Goal: Task Accomplishment & Management: Manage account settings

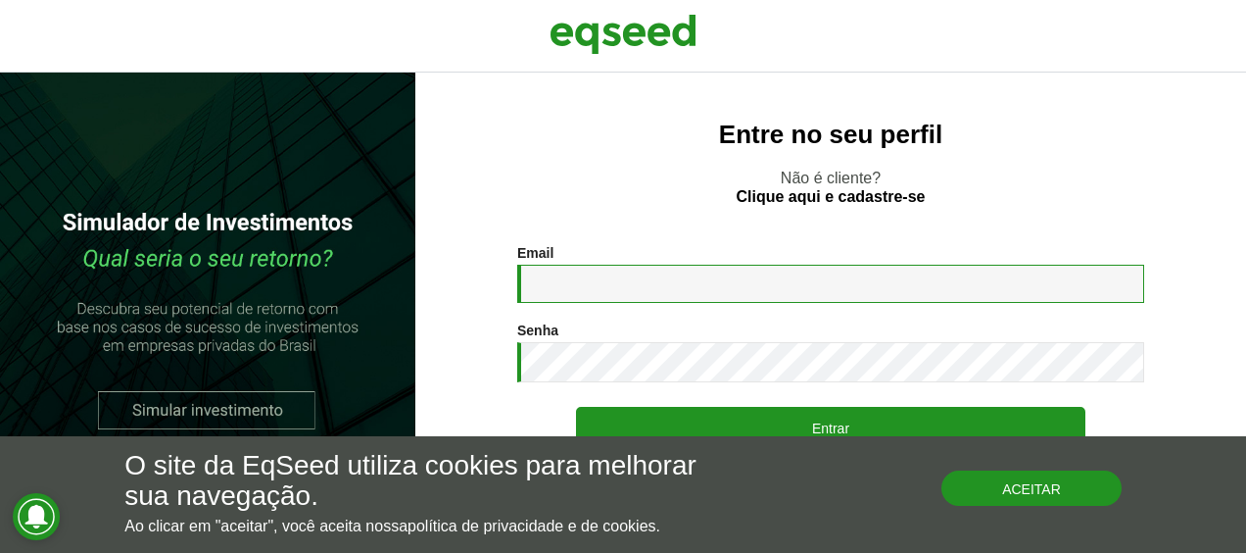
type input "**********"
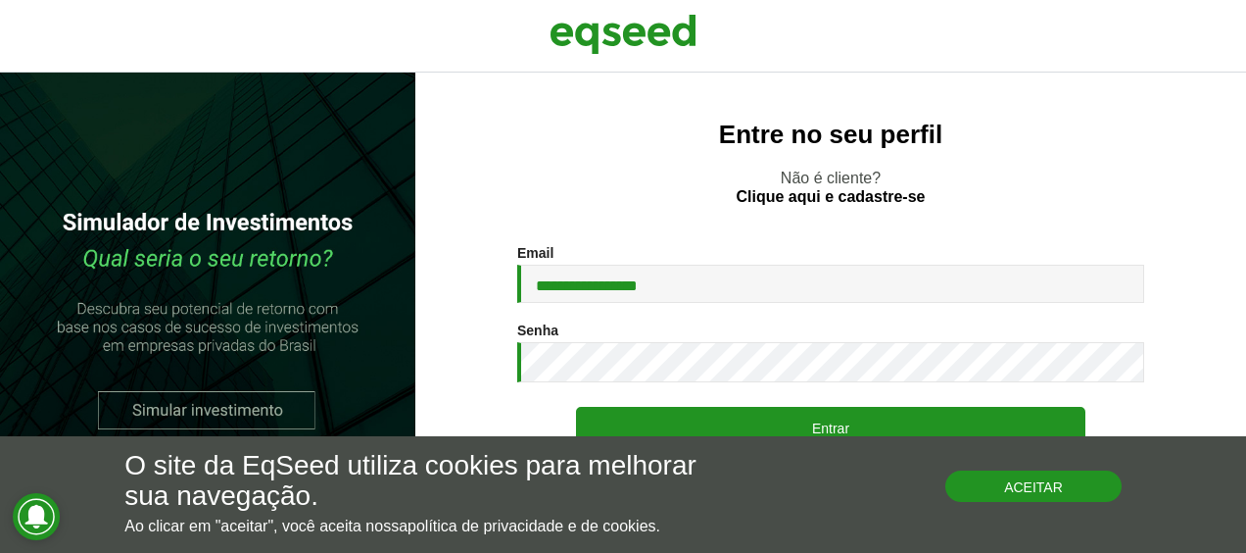
drag, startPoint x: 1037, startPoint y: 492, endPoint x: 1028, endPoint y: 489, distance: 10.2
click at [1037, 491] on button "Aceitar" at bounding box center [1033, 485] width 176 height 31
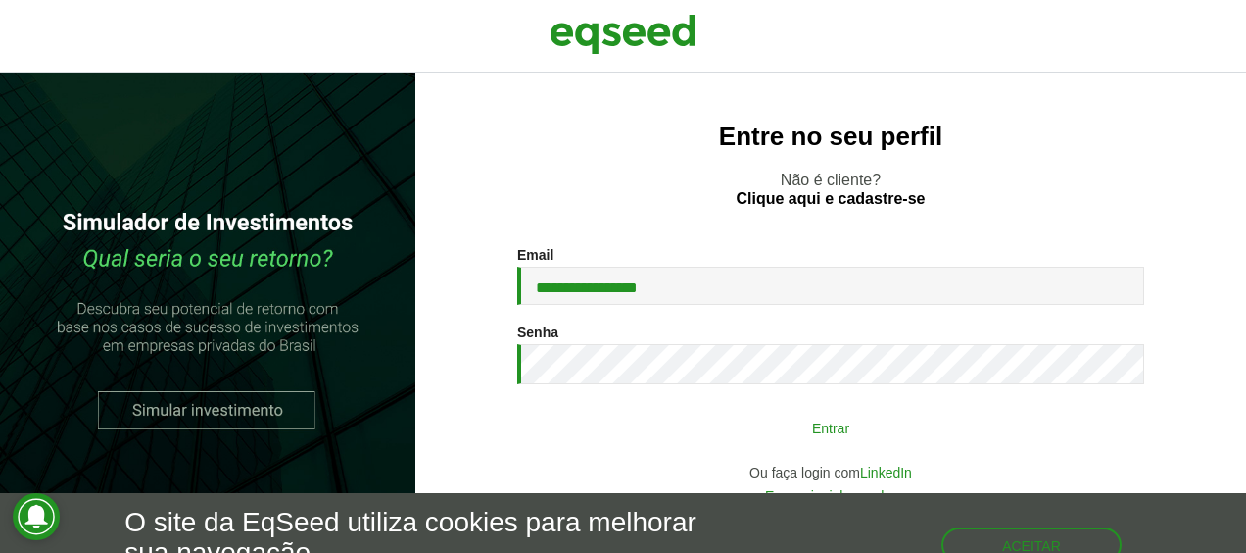
click at [778, 425] on button "Entrar" at bounding box center [830, 427] width 509 height 37
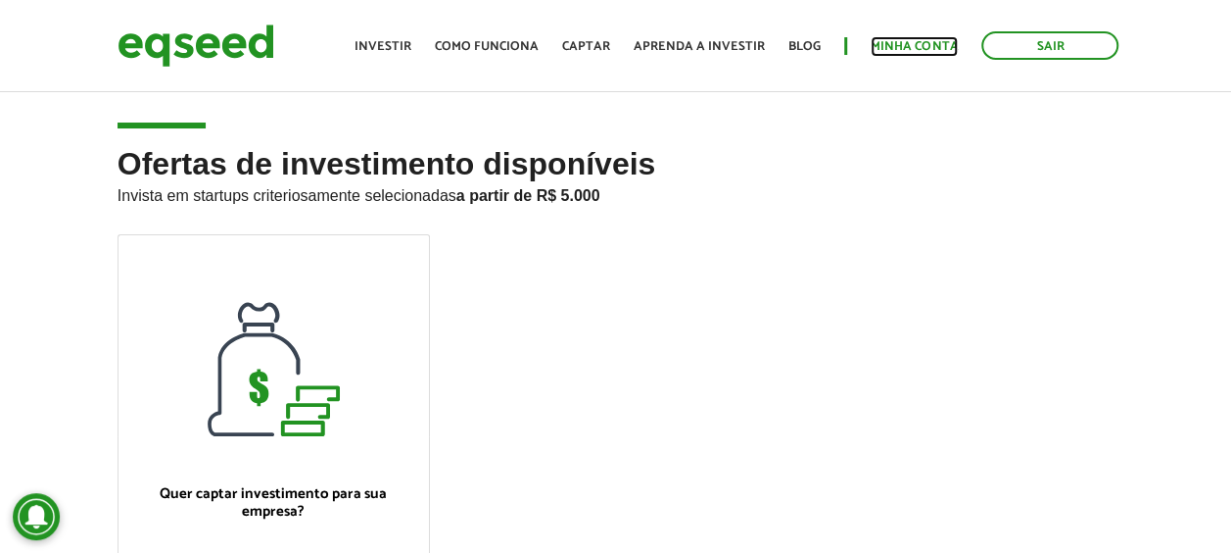
click at [937, 51] on link "Minha conta" at bounding box center [914, 46] width 87 height 13
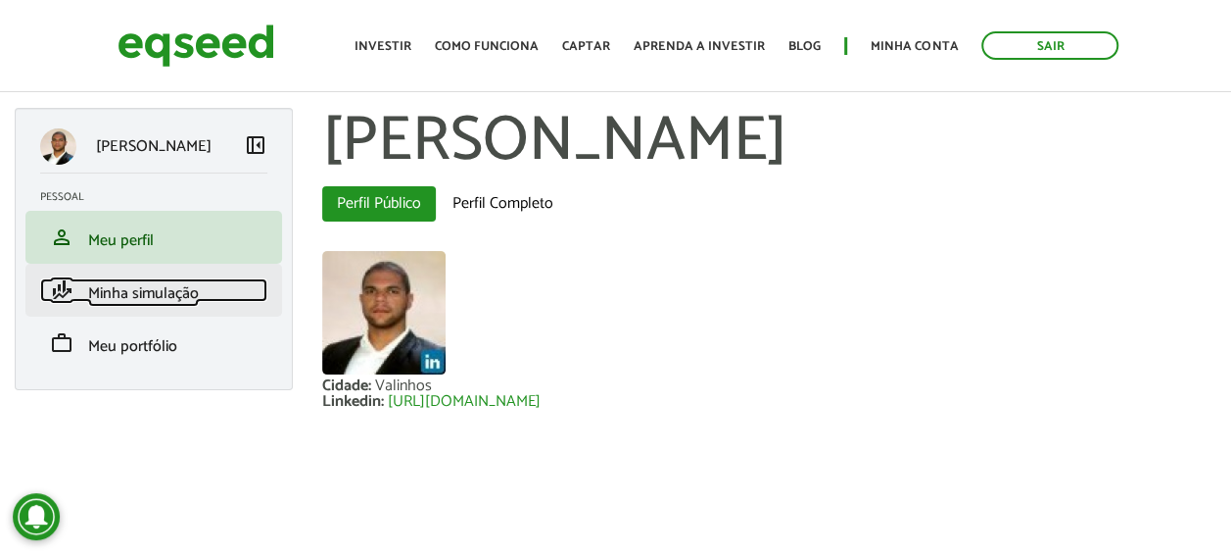
click at [131, 280] on link "finance_mode Minha simulação" at bounding box center [153, 290] width 227 height 24
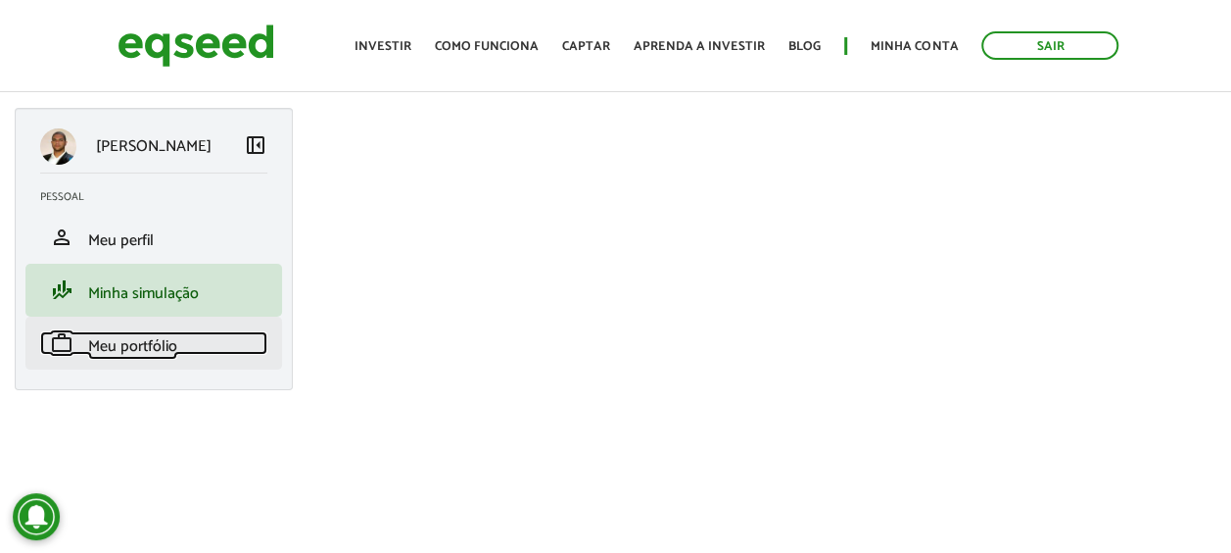
click at [121, 339] on span "Meu portfólio" at bounding box center [132, 346] width 89 height 26
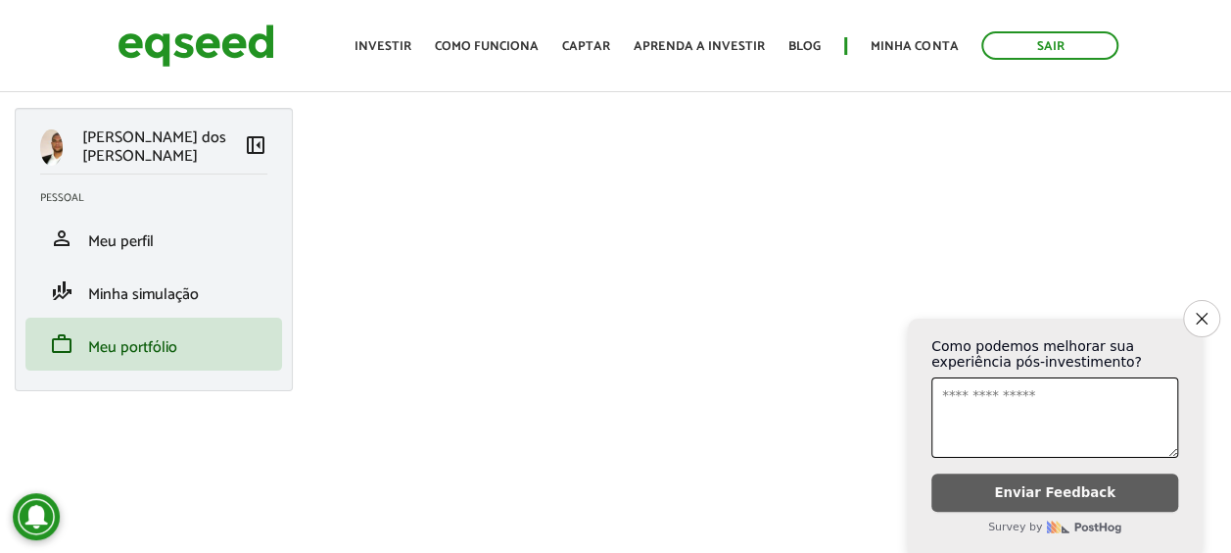
click at [1209, 311] on button "Close survey" at bounding box center [1201, 318] width 37 height 37
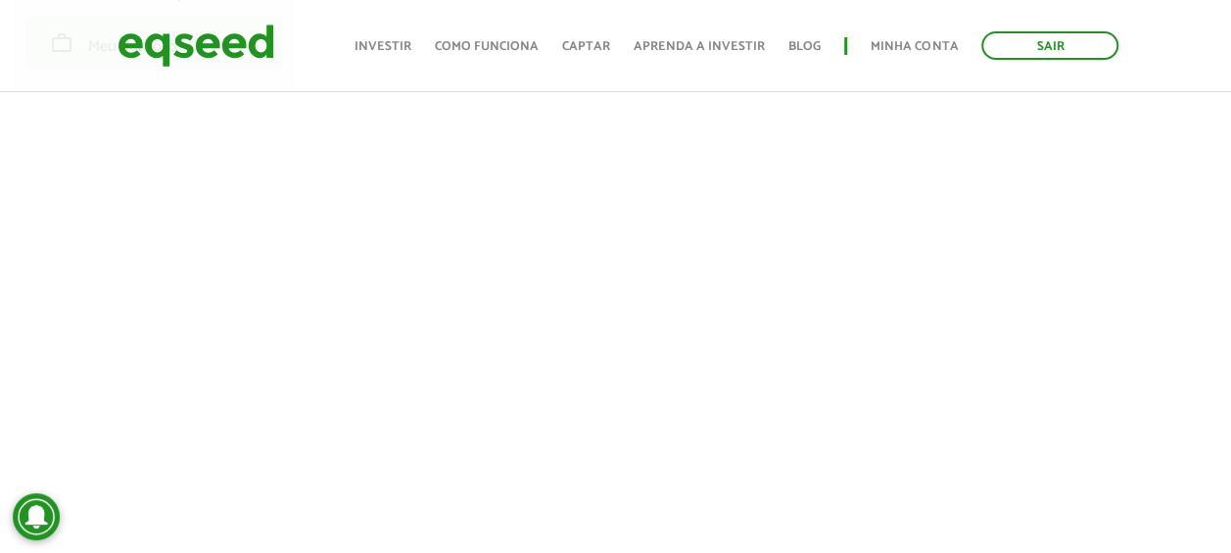
scroll to position [522, 0]
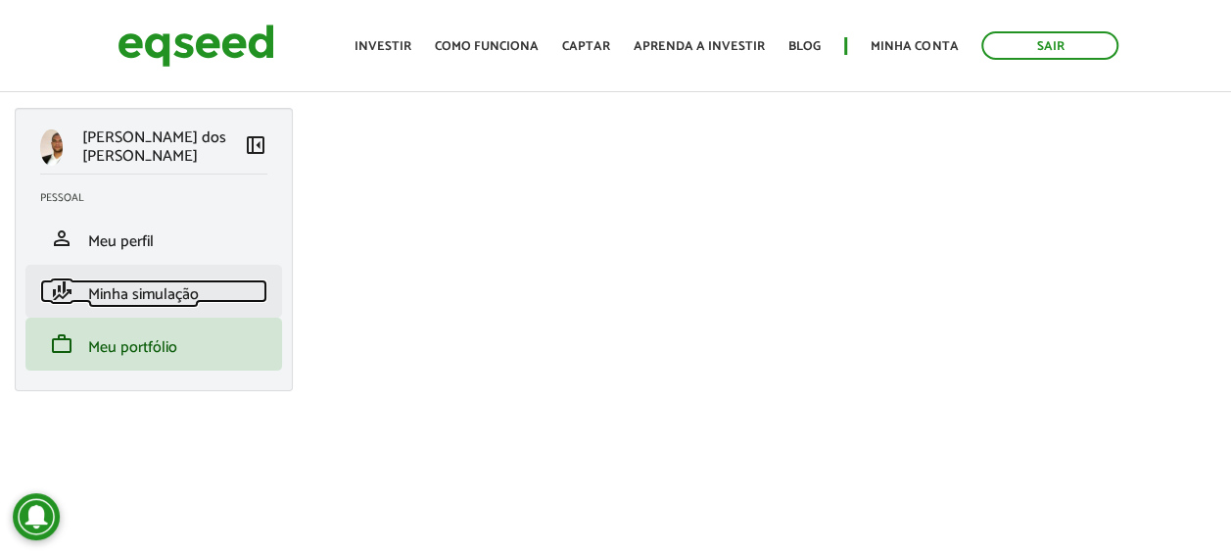
click at [83, 300] on link "finance_mode Minha simulação" at bounding box center [153, 291] width 227 height 24
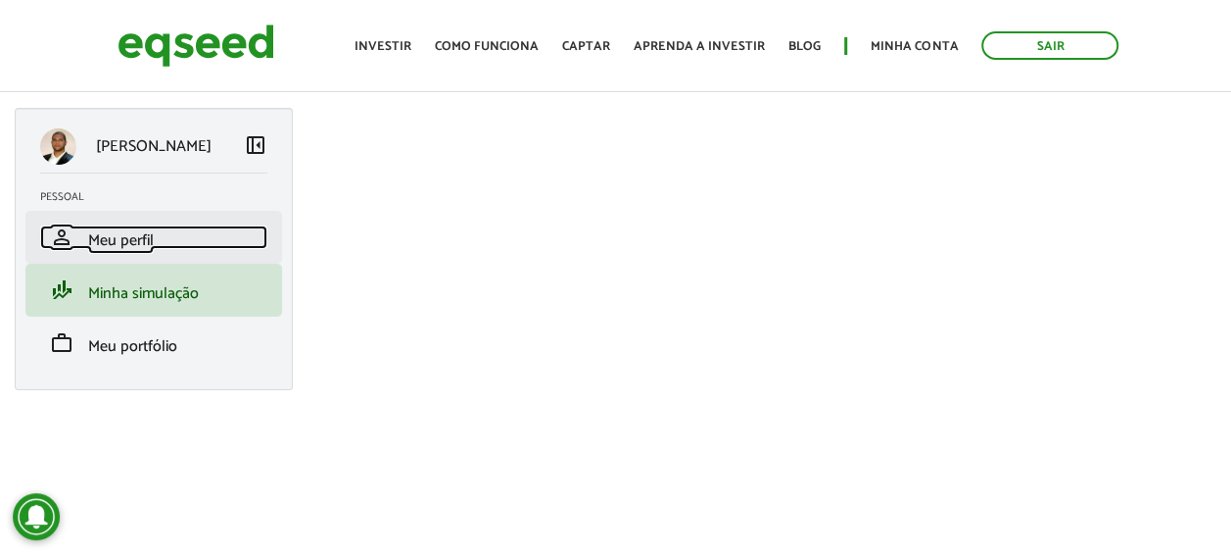
click at [80, 237] on link "person Meu perfil" at bounding box center [153, 237] width 227 height 24
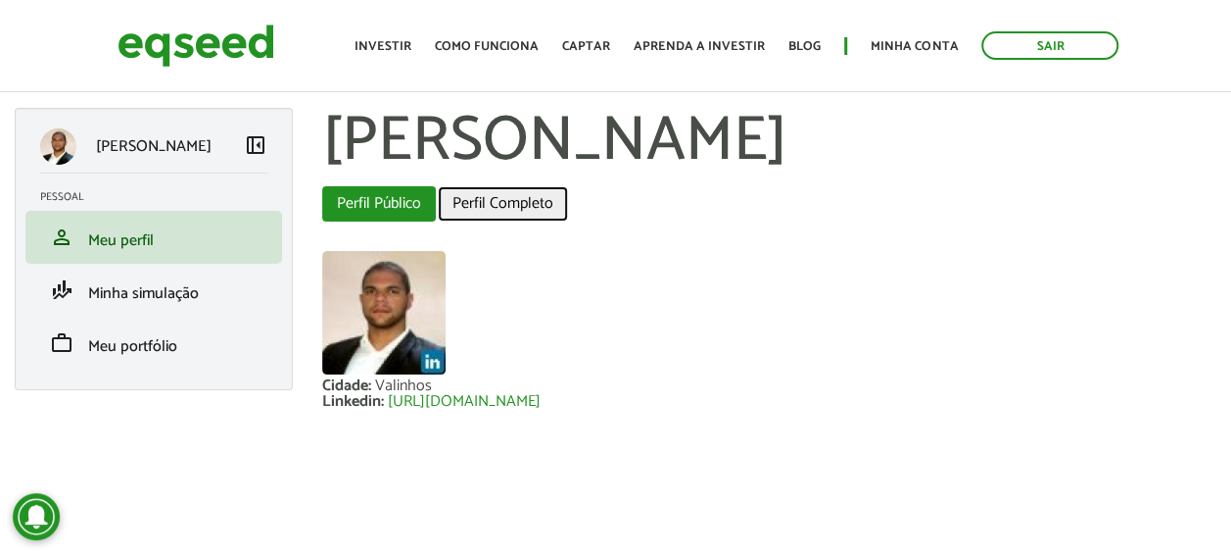
click at [519, 200] on link "Perfil Completo" at bounding box center [503, 203] width 130 height 35
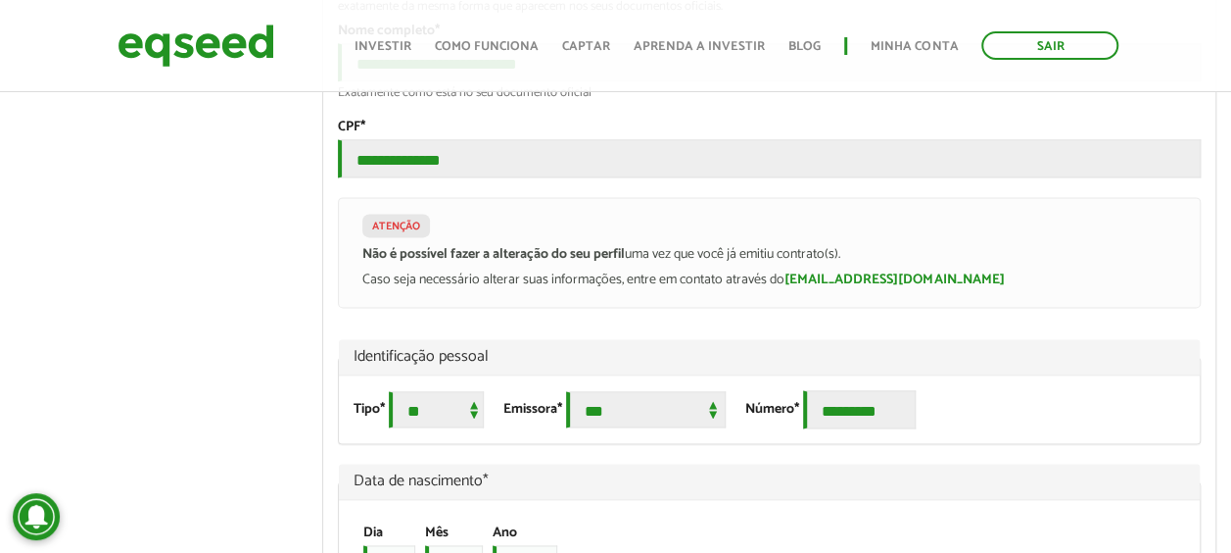
scroll to position [1306, 0]
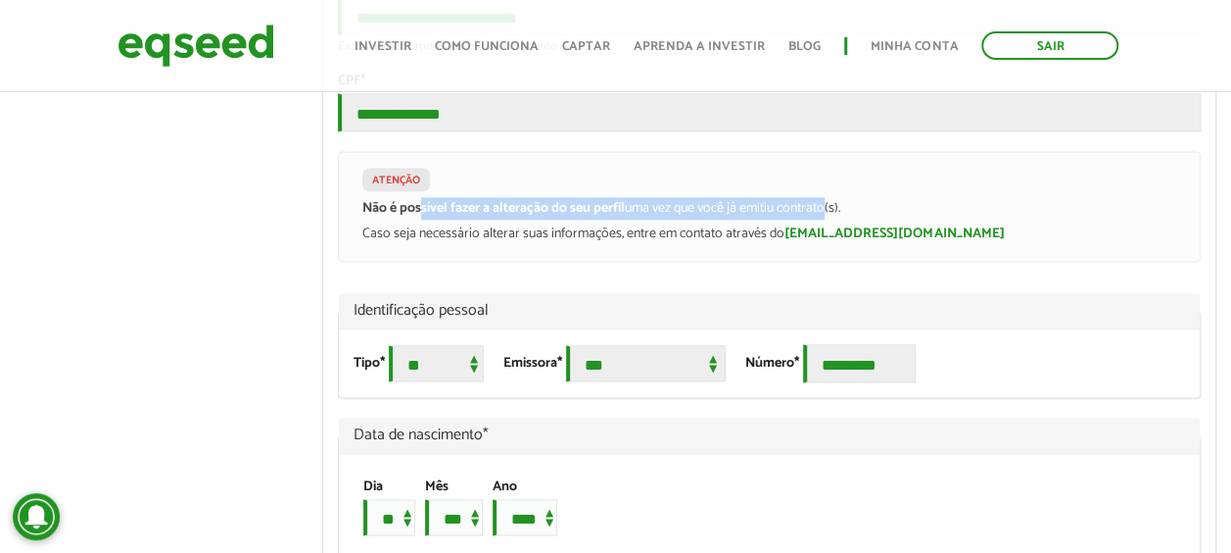
drag, startPoint x: 422, startPoint y: 253, endPoint x: 827, endPoint y: 259, distance: 404.7
click at [827, 217] on p "Não é possível fazer a alteração do seu perfil uma vez que você já emitiu contr…" at bounding box center [769, 209] width 814 height 17
drag, startPoint x: 827, startPoint y: 259, endPoint x: 670, endPoint y: 257, distance: 156.8
click at [675, 217] on p "Não é possível fazer a alteração do seu perfil uma vez que você já emitiu contr…" at bounding box center [769, 209] width 814 height 17
click at [624, 219] on strong "Não é possível fazer a alteração do seu perfil" at bounding box center [493, 208] width 263 height 23
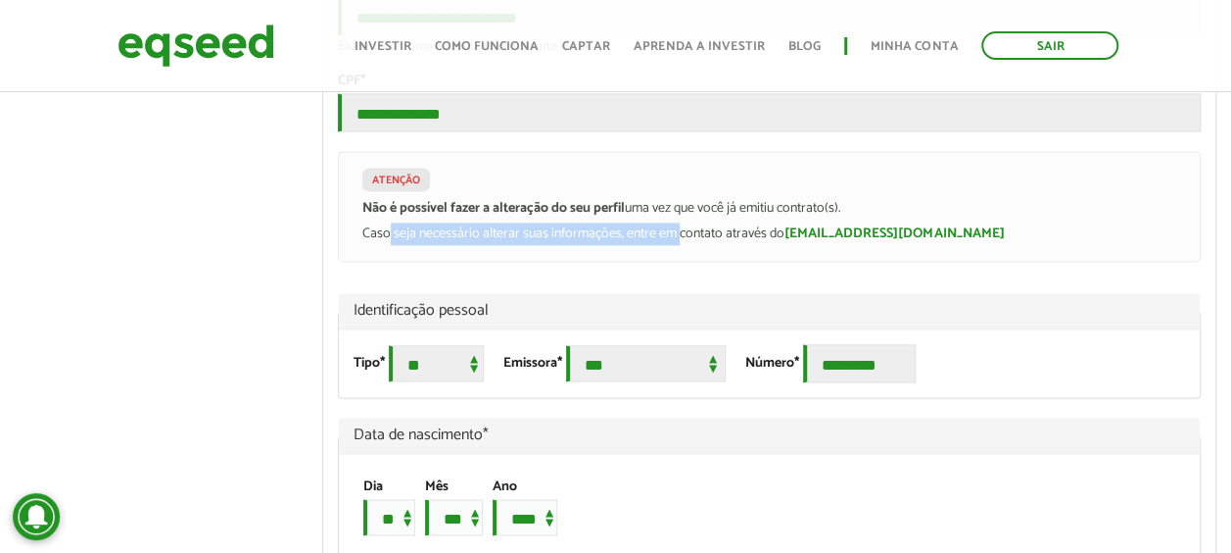
drag, startPoint x: 390, startPoint y: 282, endPoint x: 685, endPoint y: 285, distance: 294.9
click at [684, 243] on p "Caso seja necessário alterar suas informações, entre em contato através do inve…" at bounding box center [769, 234] width 814 height 17
drag, startPoint x: 685, startPoint y: 285, endPoint x: 754, endPoint y: 286, distance: 69.6
click at [686, 243] on p "Caso seja necessário alterar suas informações, entre em contato através do inve…" at bounding box center [769, 234] width 814 height 17
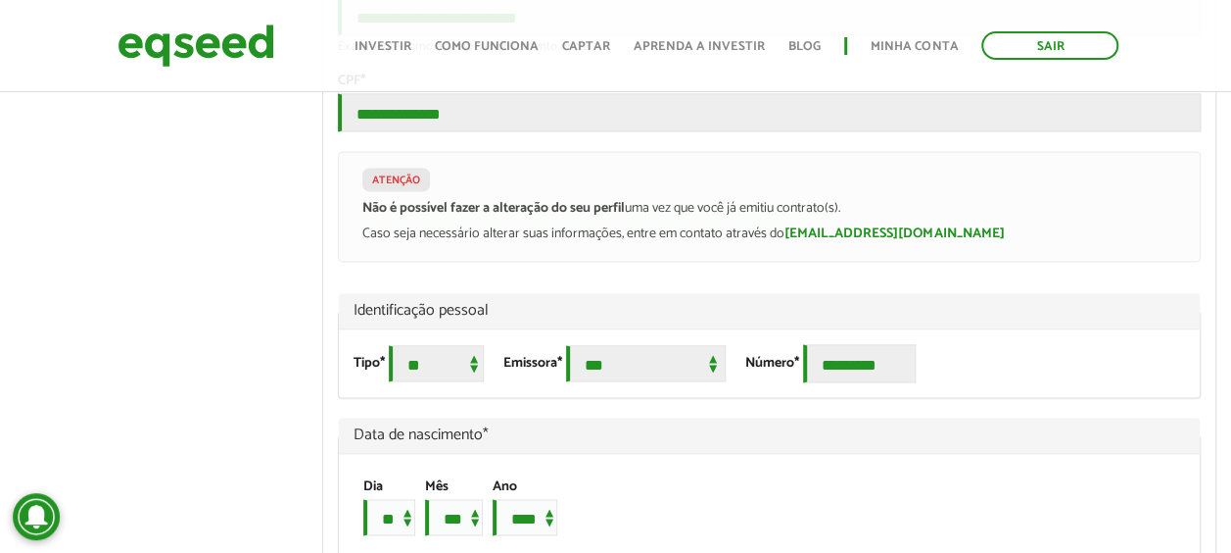
click at [748, 243] on p "Caso seja necessário alterar suas informações, entre em contato através do inve…" at bounding box center [769, 234] width 814 height 17
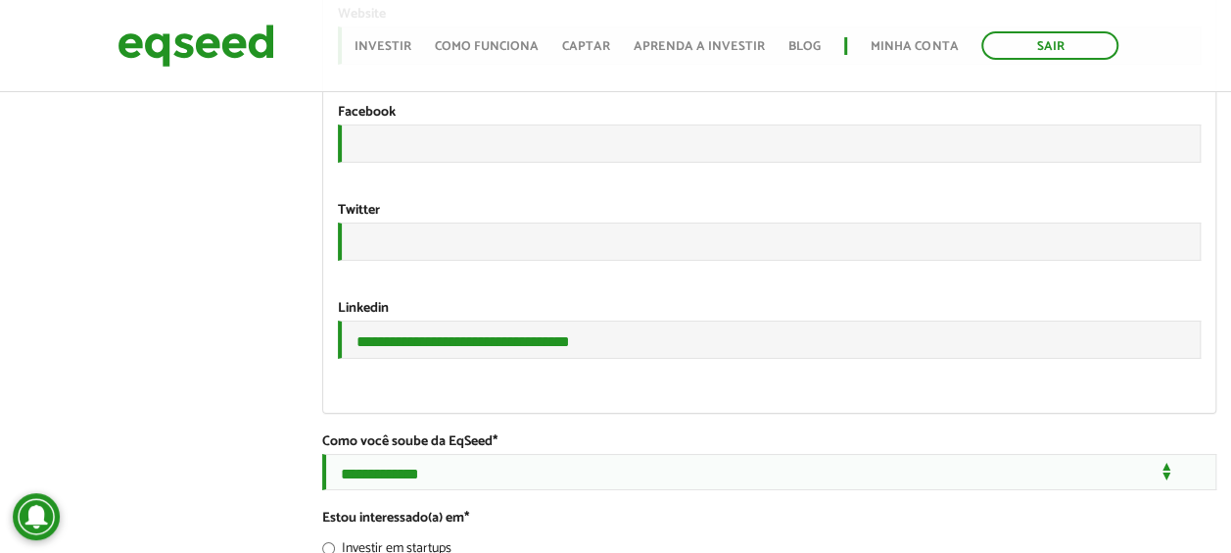
scroll to position [3657, 0]
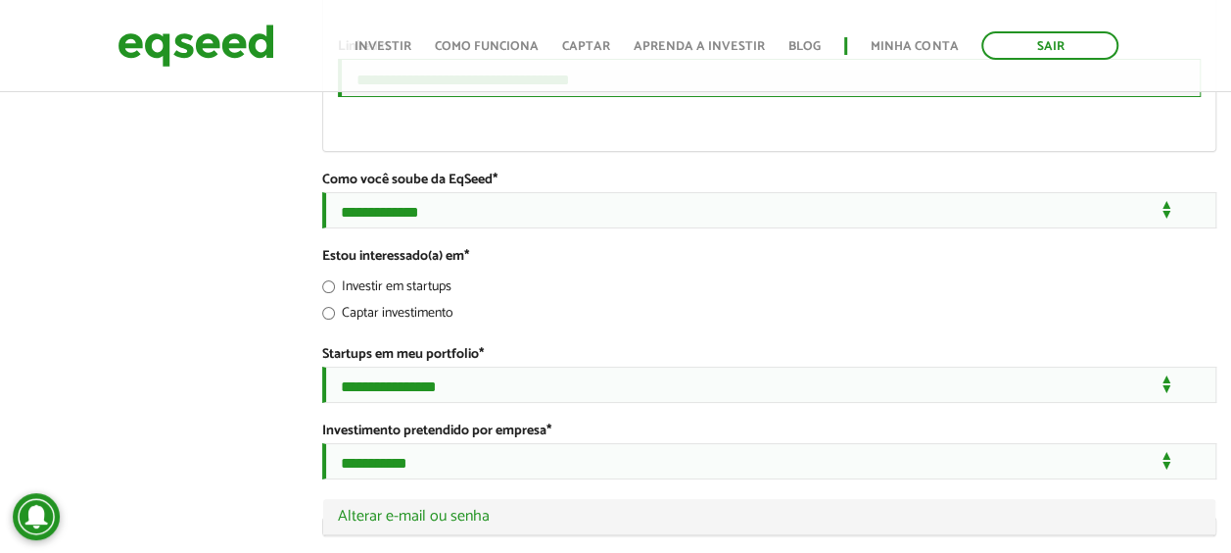
click at [645, 97] on input "**********" at bounding box center [769, 78] width 863 height 38
drag, startPoint x: 661, startPoint y: 213, endPoint x: 293, endPoint y: 206, distance: 368.4
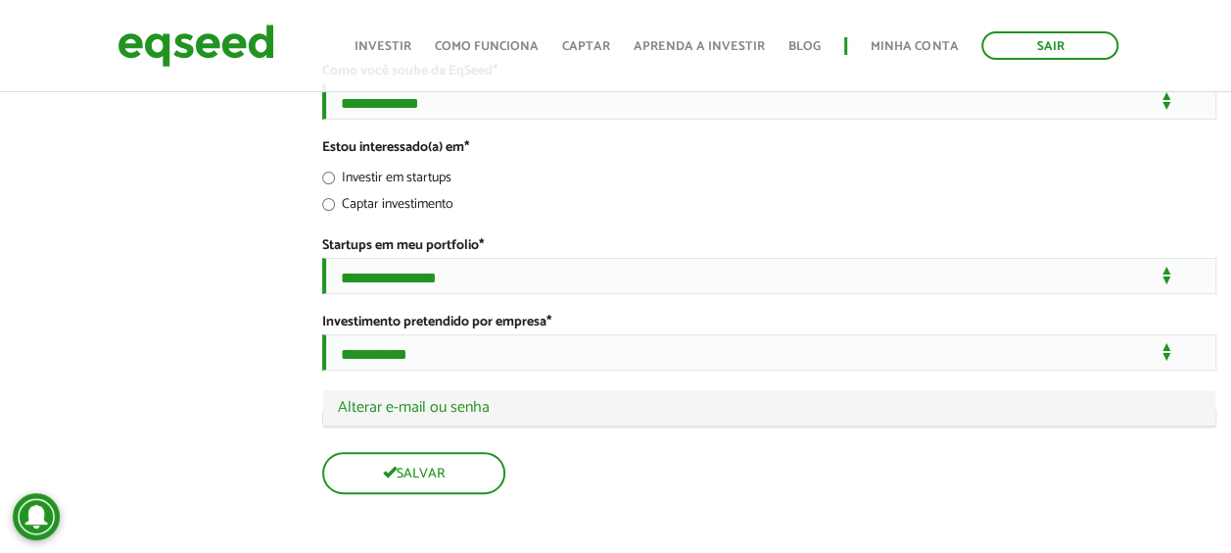
scroll to position [3924, 0]
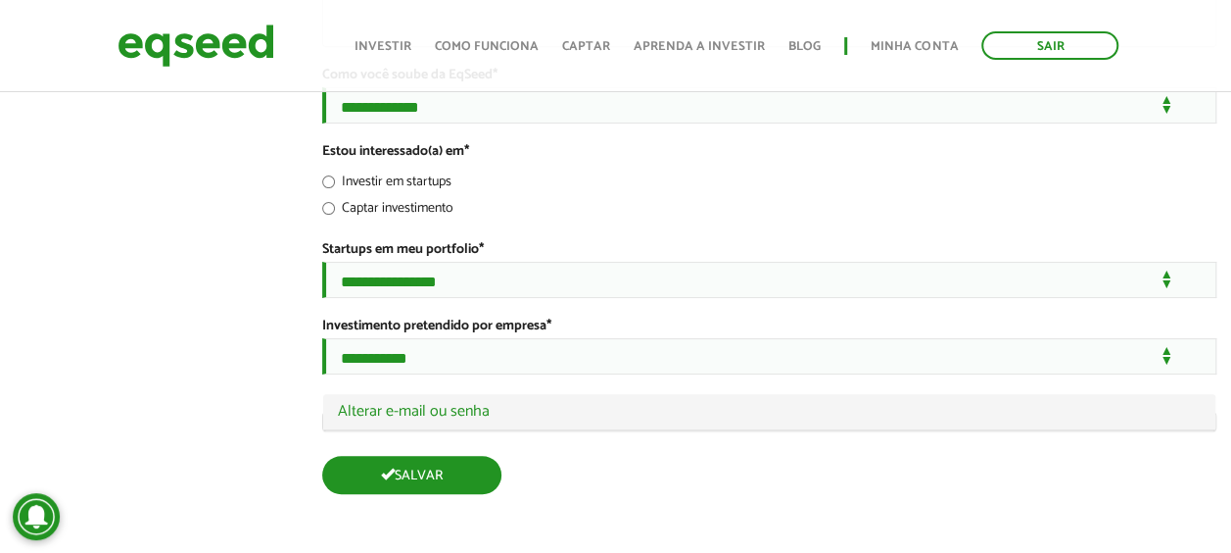
click at [408, 477] on button "Salvar" at bounding box center [411, 475] width 179 height 38
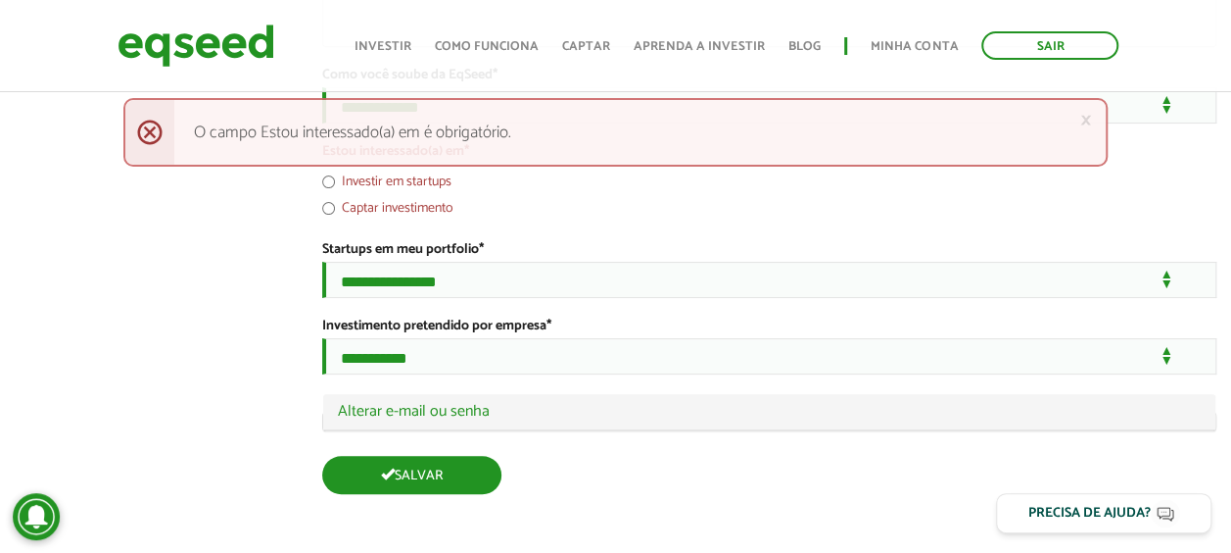
scroll to position [3920, 0]
click at [425, 480] on button "Salvar" at bounding box center [411, 475] width 179 height 38
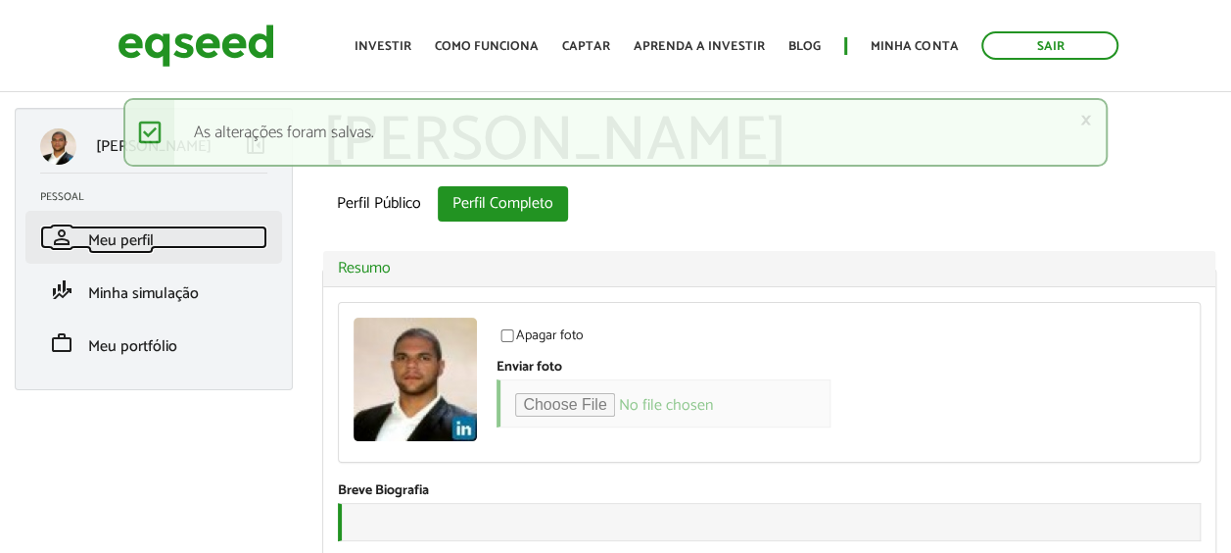
click at [89, 239] on span "Meu perfil" at bounding box center [121, 240] width 66 height 26
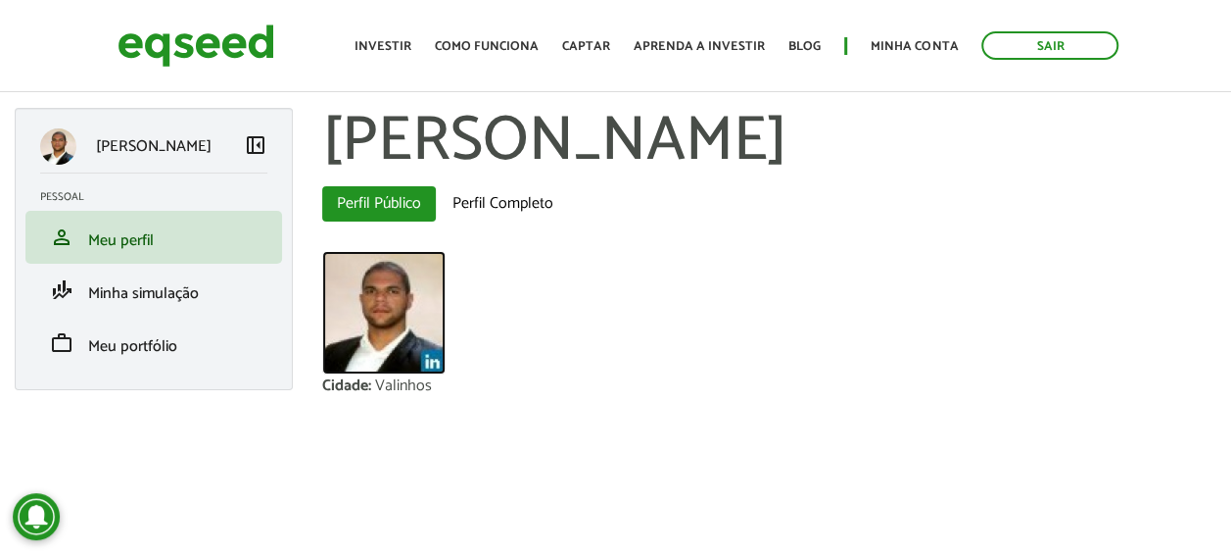
click at [433, 363] on img at bounding box center [383, 312] width 123 height 123
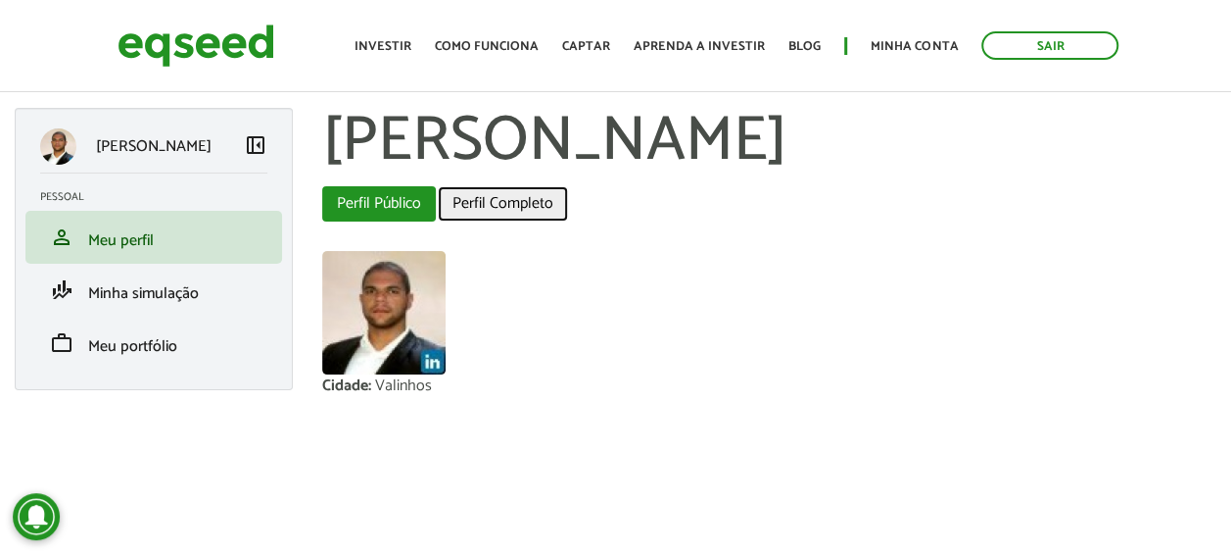
click at [485, 205] on link "Perfil Completo" at bounding box center [503, 203] width 130 height 35
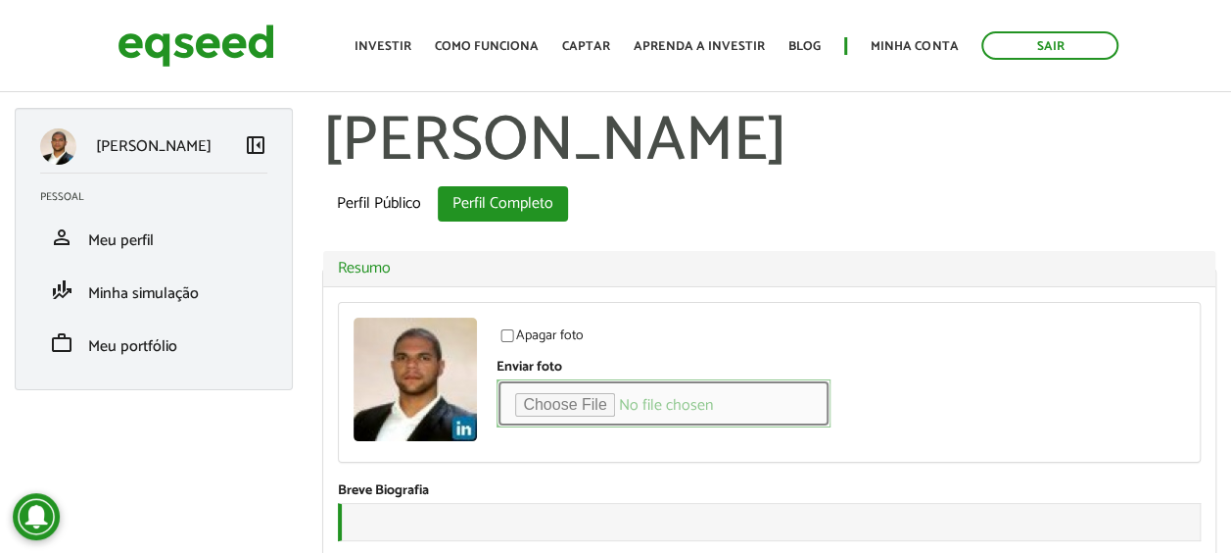
click at [563, 404] on input "Enviar foto" at bounding box center [664, 403] width 334 height 48
type input "**********"
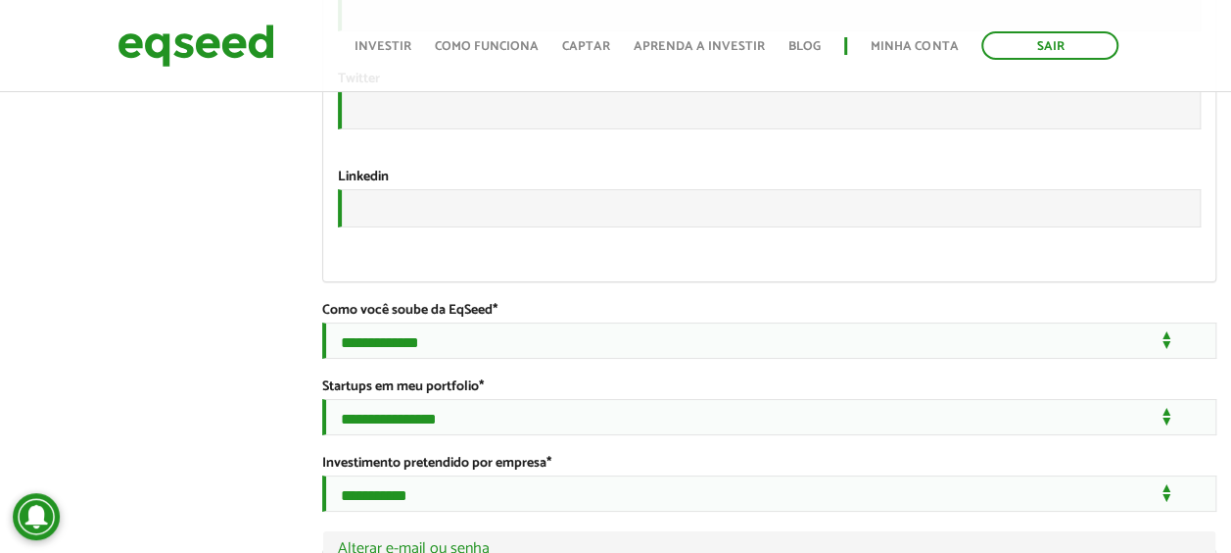
scroll to position [3828, 0]
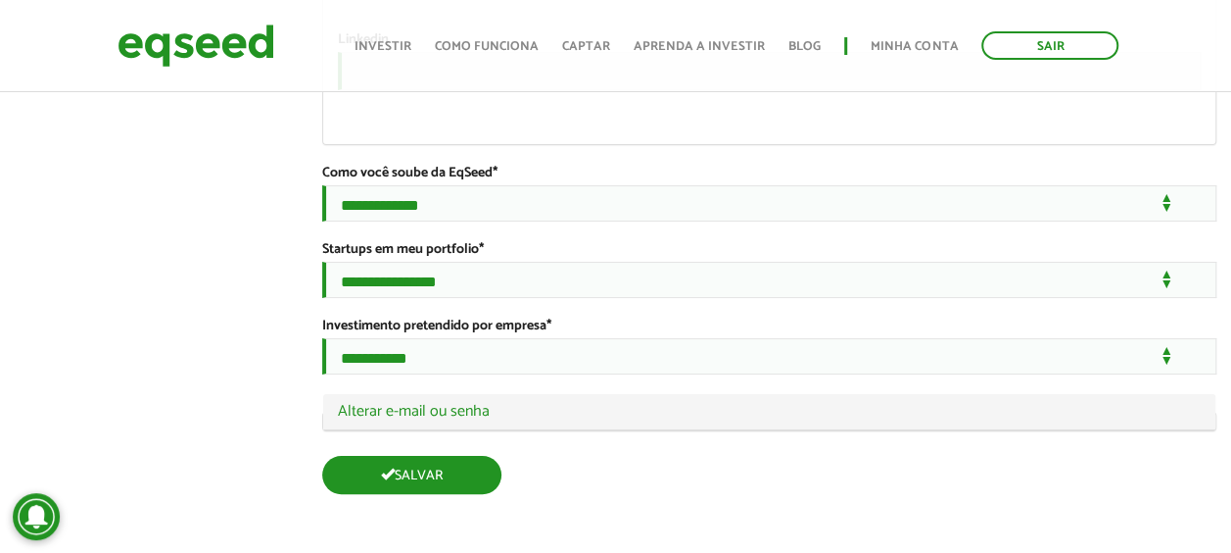
click at [450, 484] on button "Salvar" at bounding box center [411, 475] width 179 height 38
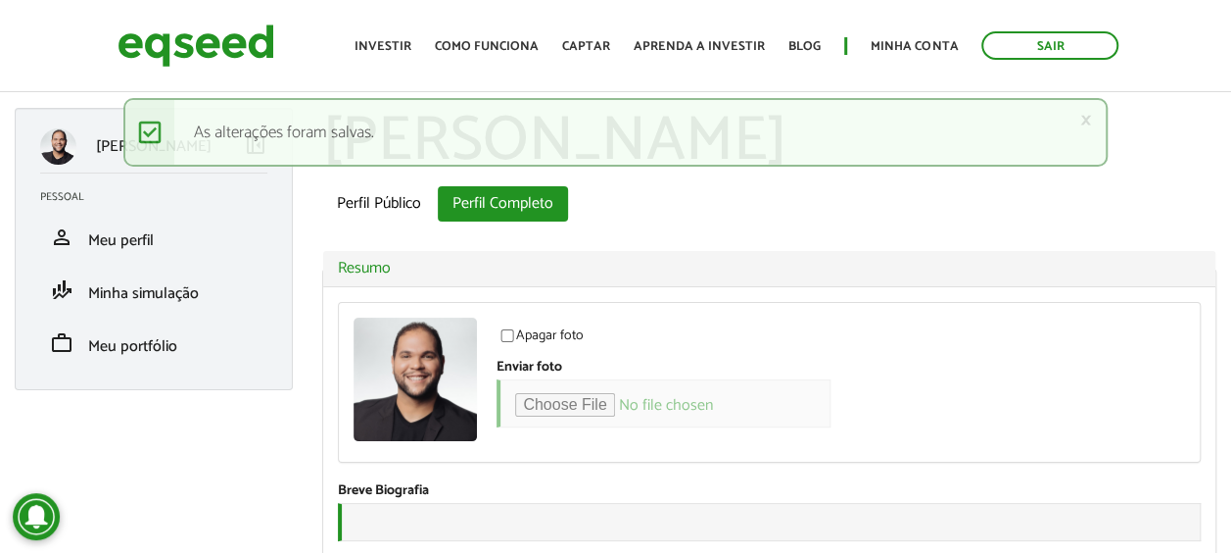
click at [686, 294] on div "Foto Apagar foto Clique aqui para apagar a sua foto atual. Enviar foto Seu rost…" at bounding box center [769, 460] width 893 height 347
click at [161, 232] on link "person Meu perfil" at bounding box center [153, 237] width 227 height 24
